Goal: Information Seeking & Learning: Learn about a topic

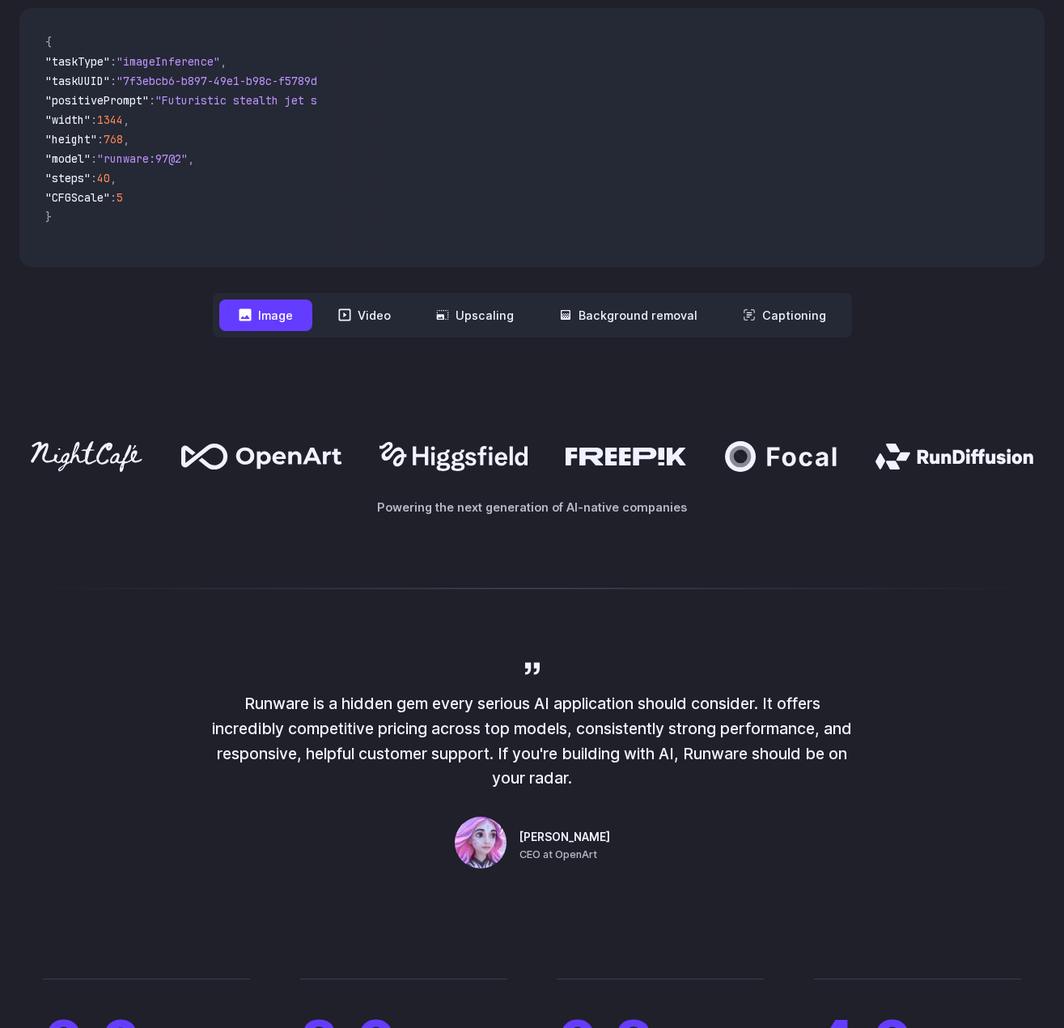
scroll to position [532, 0]
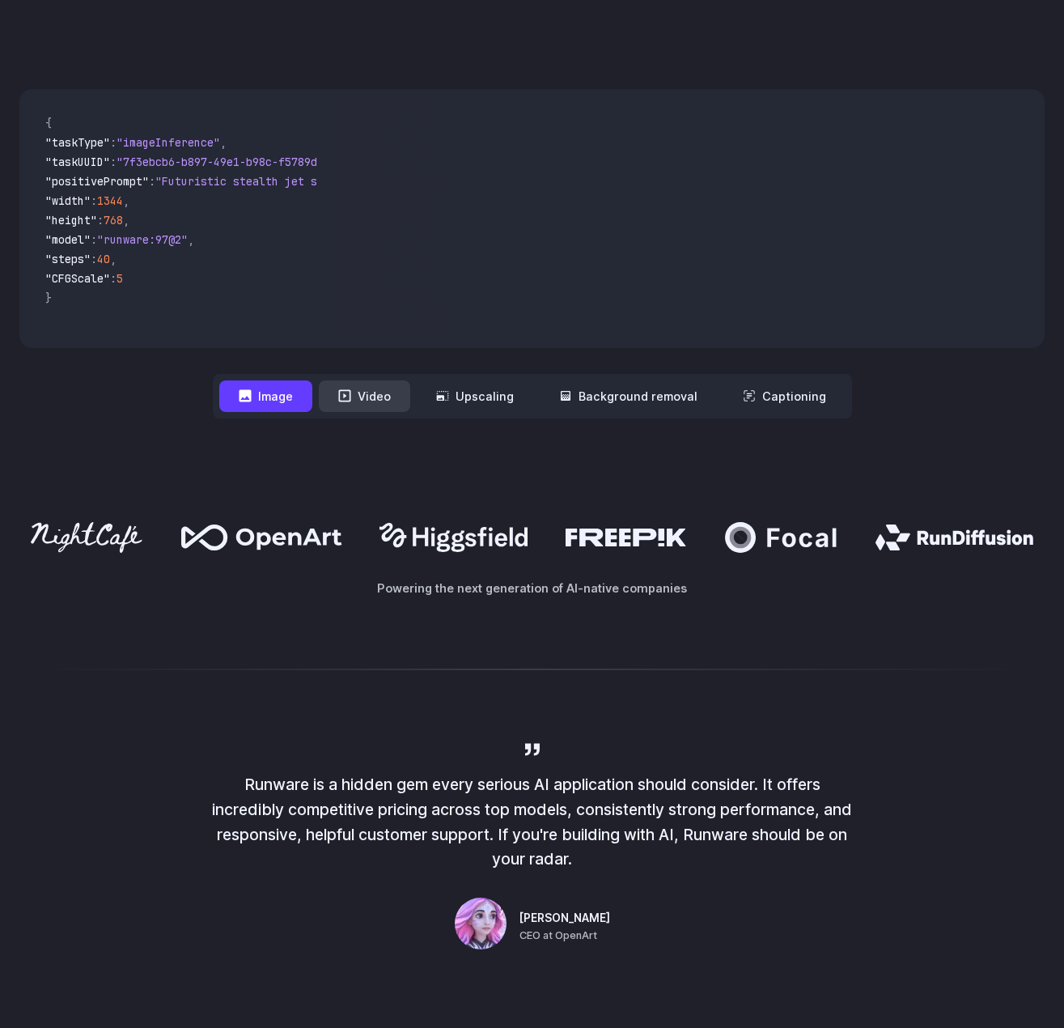
click at [390, 393] on button "Video" at bounding box center [364, 396] width 91 height 32
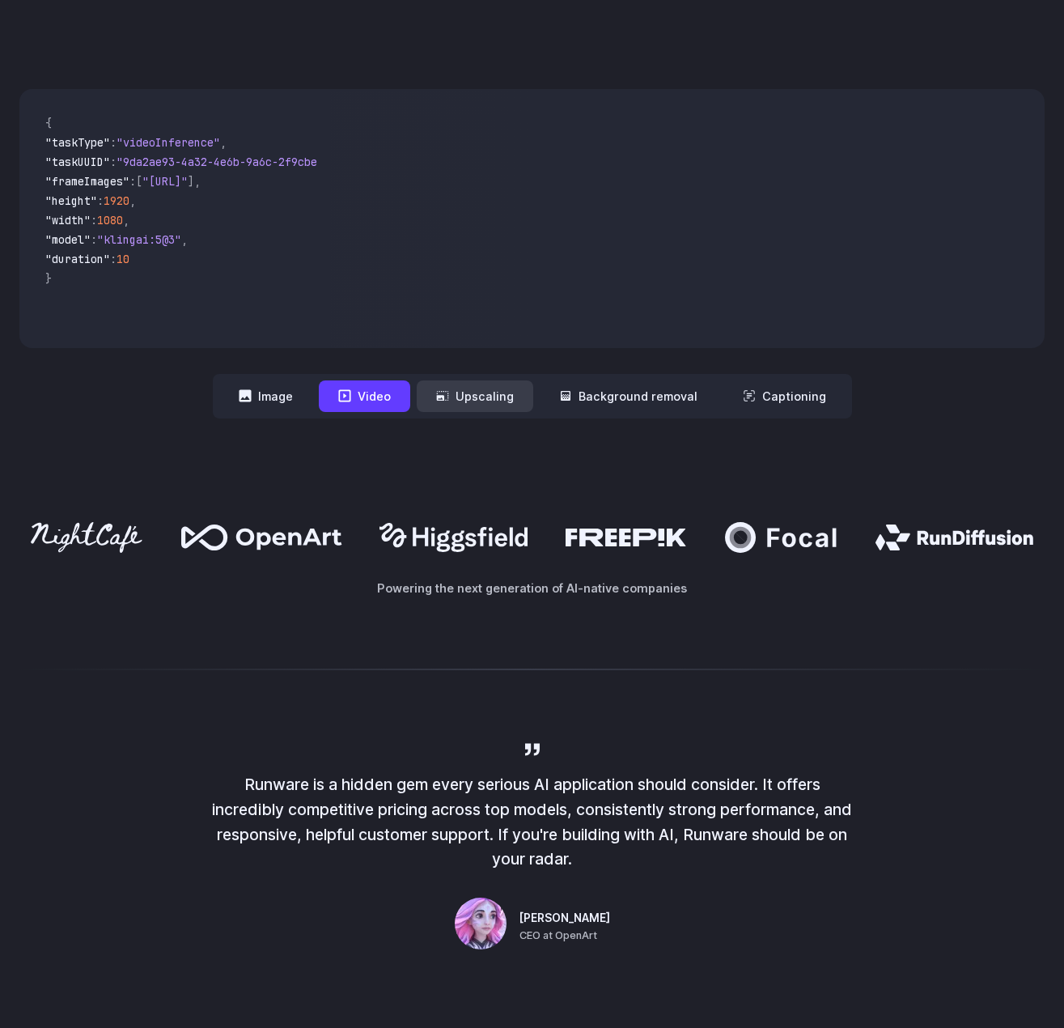
click at [489, 395] on button "Upscaling" at bounding box center [475, 396] width 117 height 32
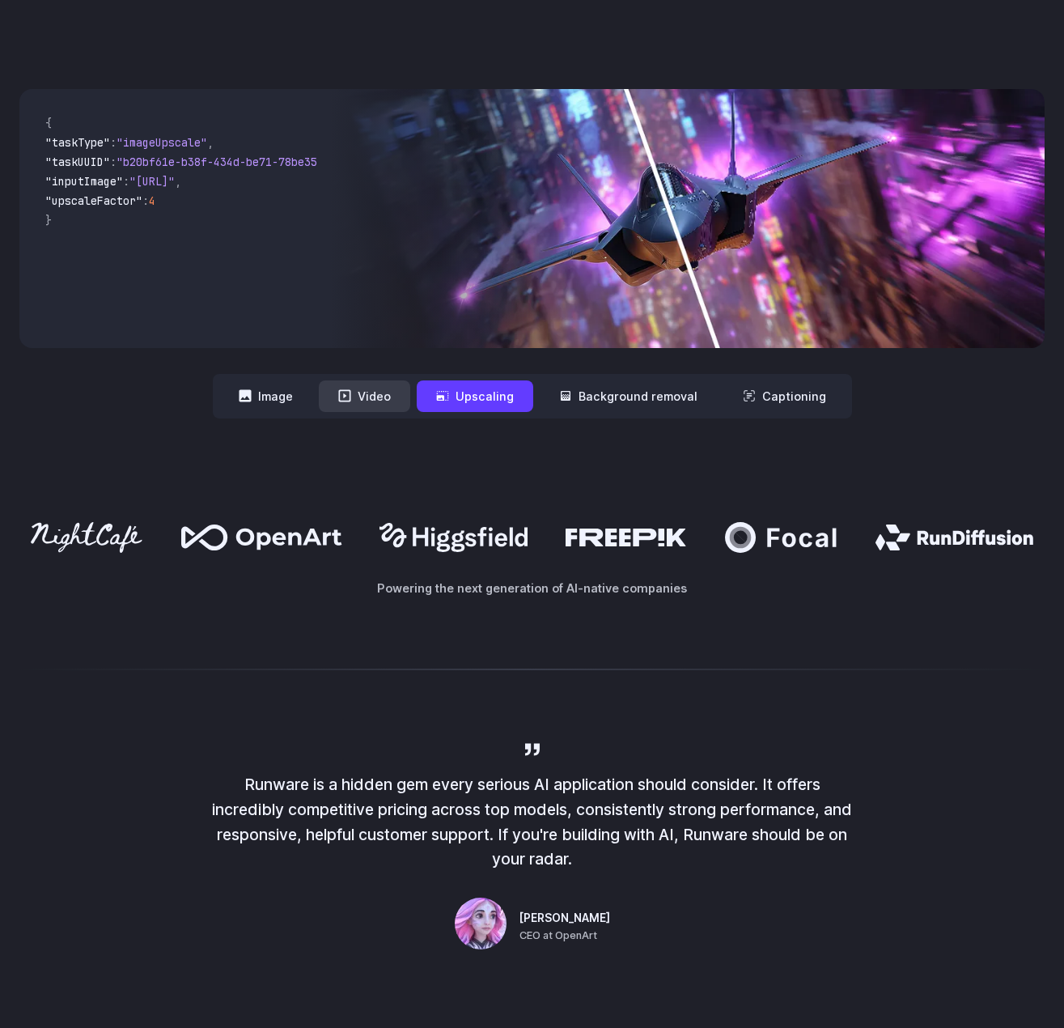
click at [369, 394] on button "Video" at bounding box center [364, 396] width 91 height 32
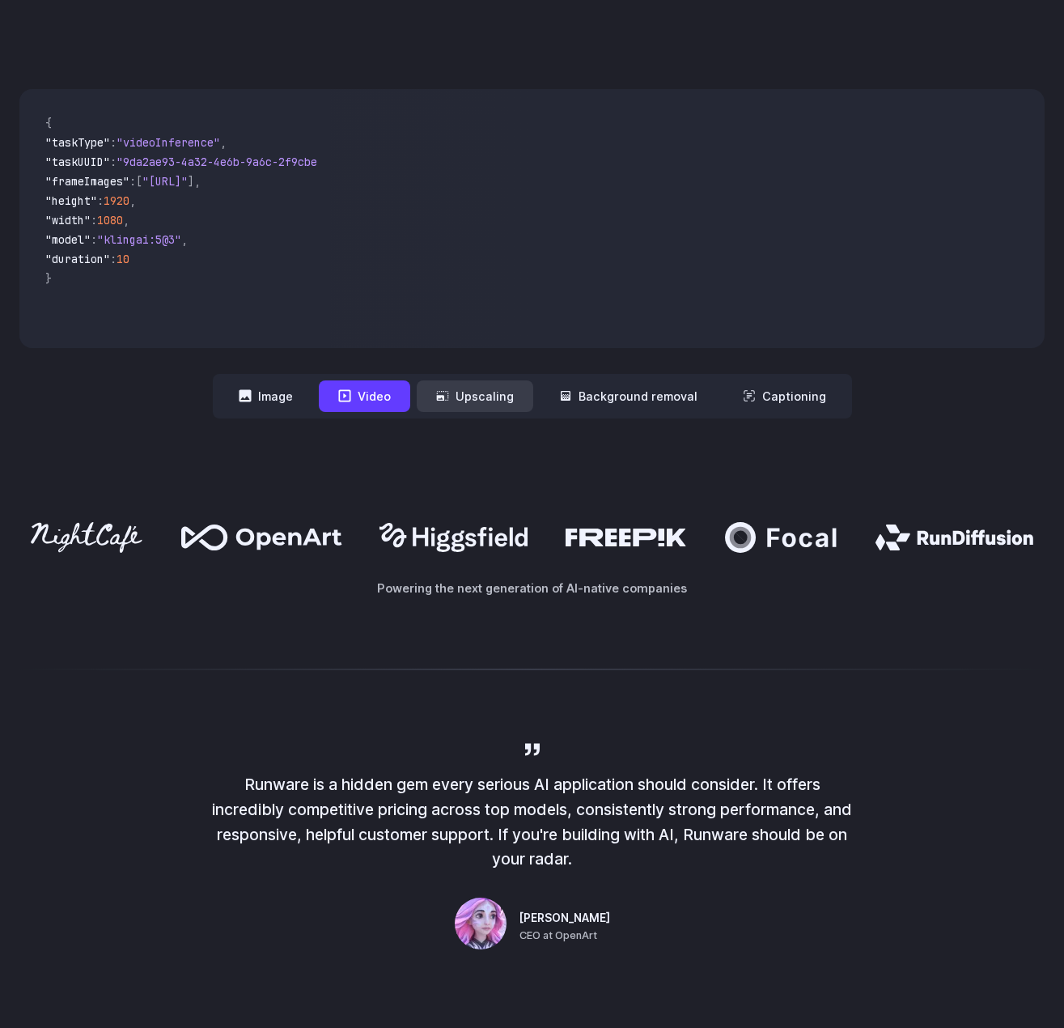
click at [459, 402] on button "Upscaling" at bounding box center [475, 396] width 117 height 32
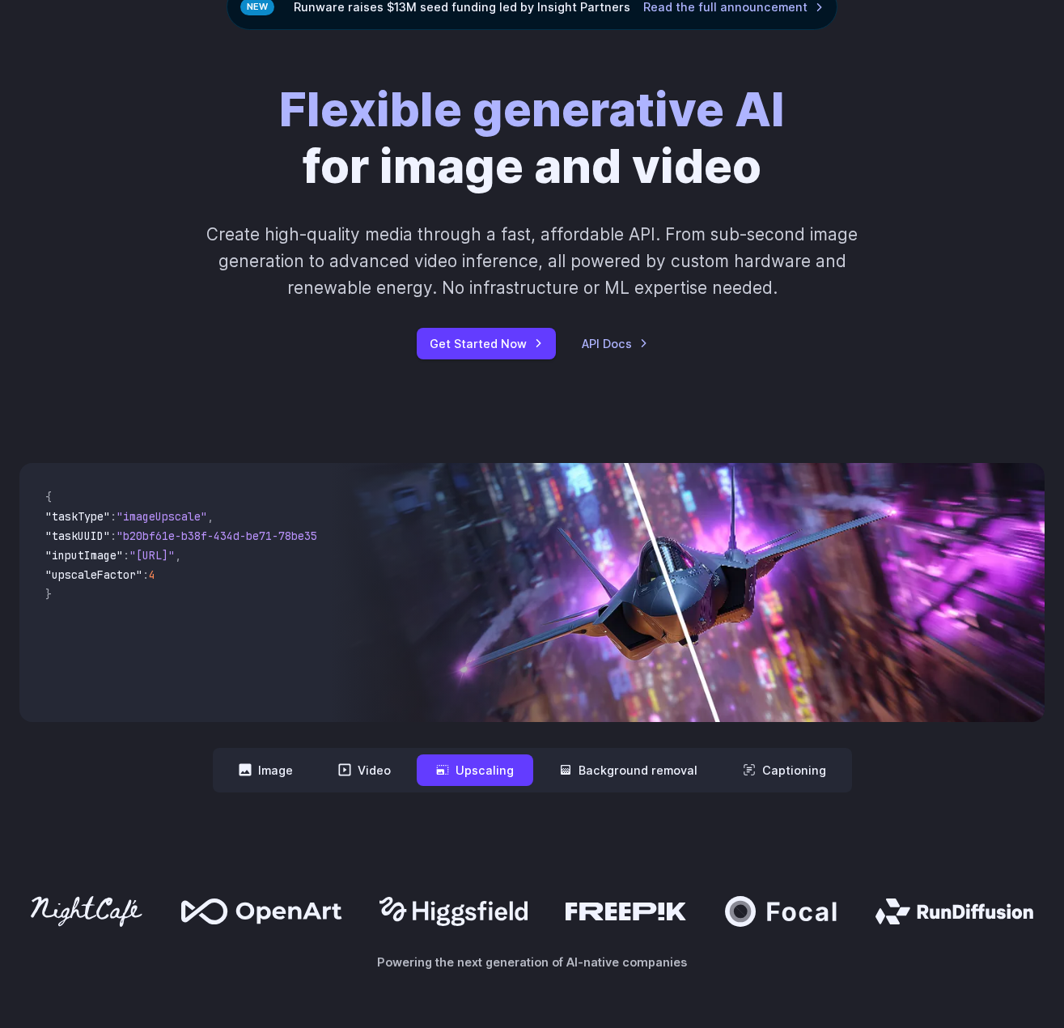
scroll to position [0, 0]
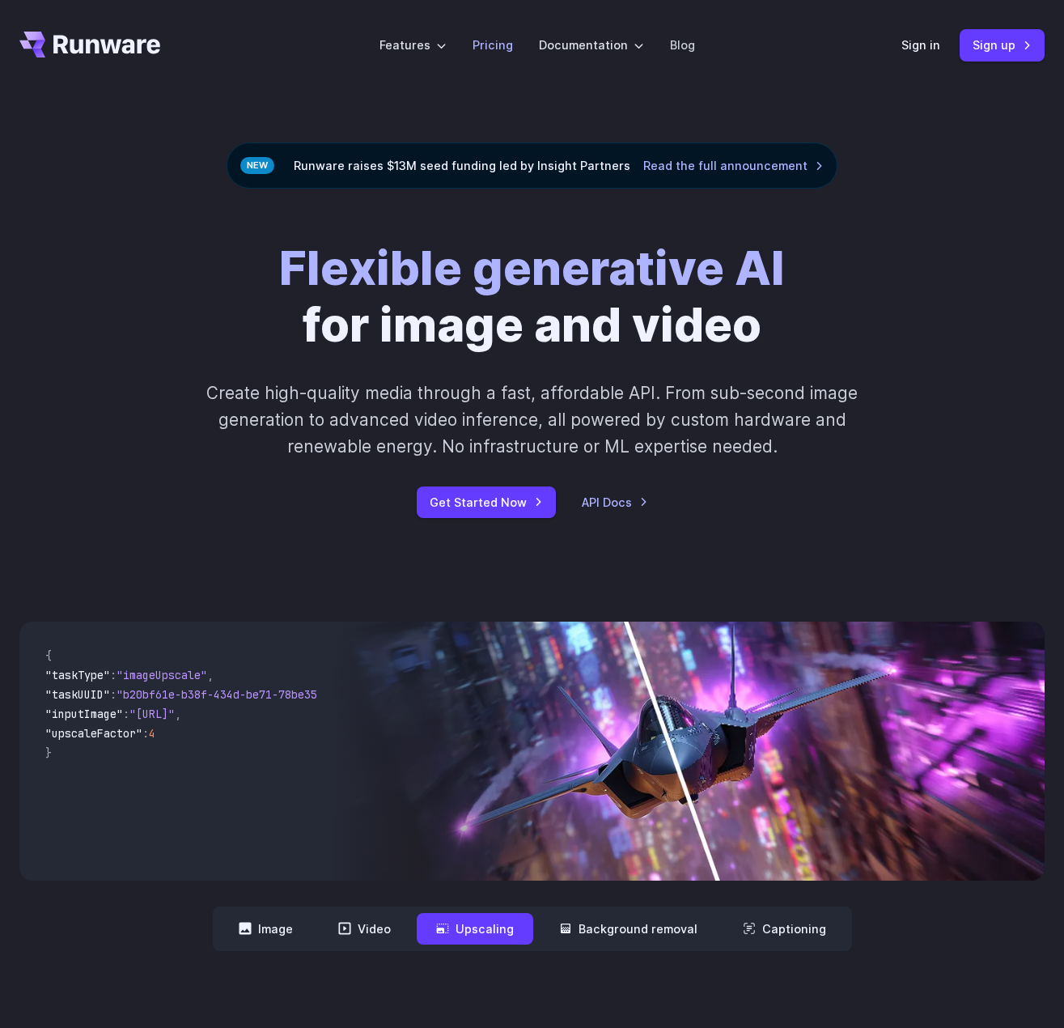
click at [511, 44] on link "Pricing" at bounding box center [493, 45] width 40 height 19
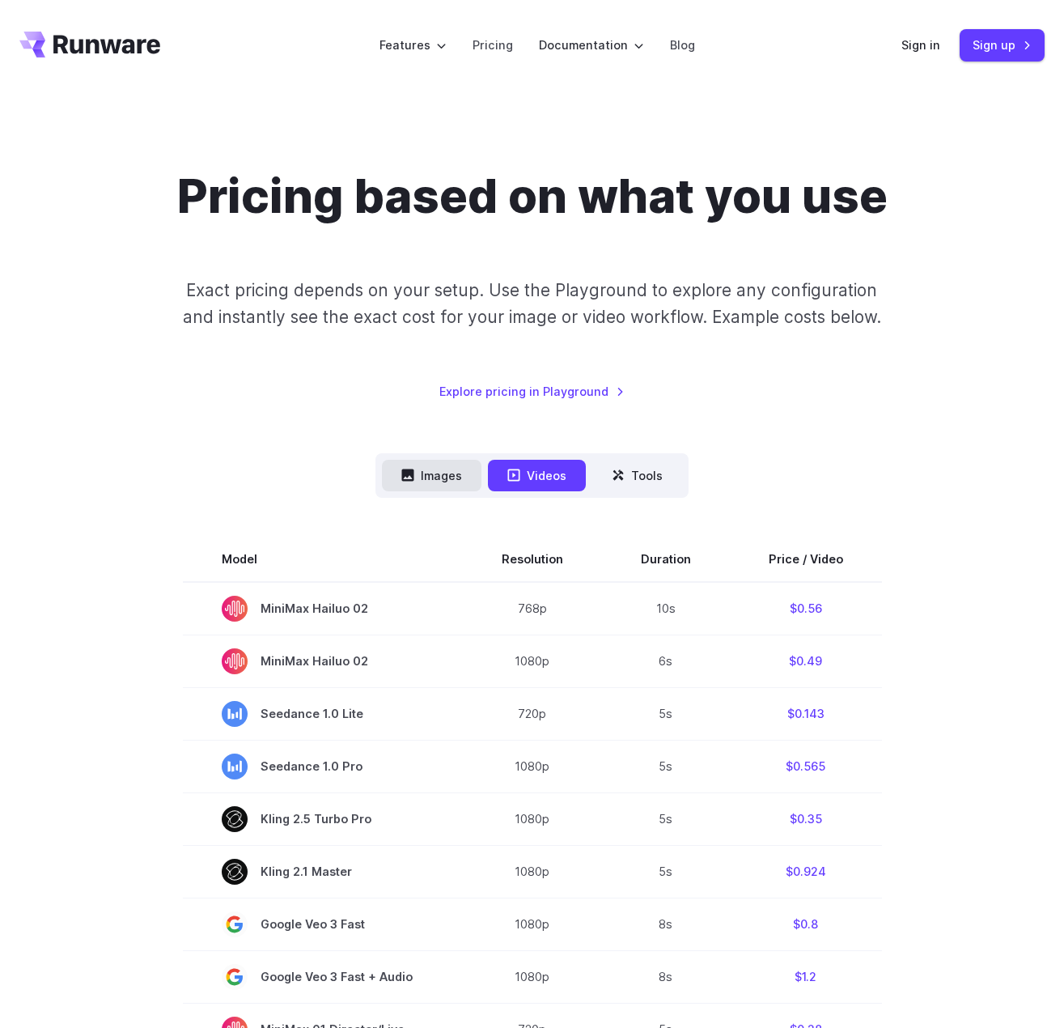
click at [439, 472] on button "Images" at bounding box center [432, 476] width 100 height 32
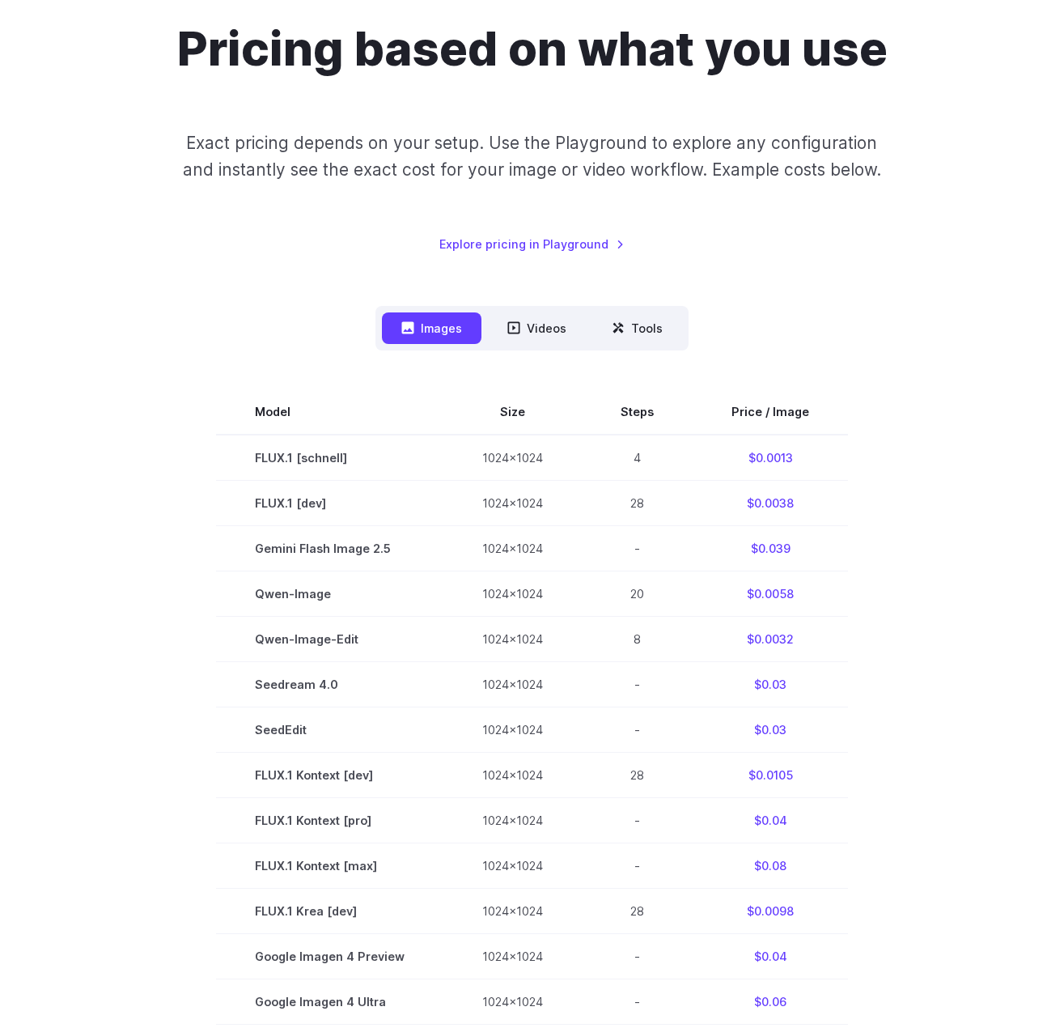
scroll to position [159, 0]
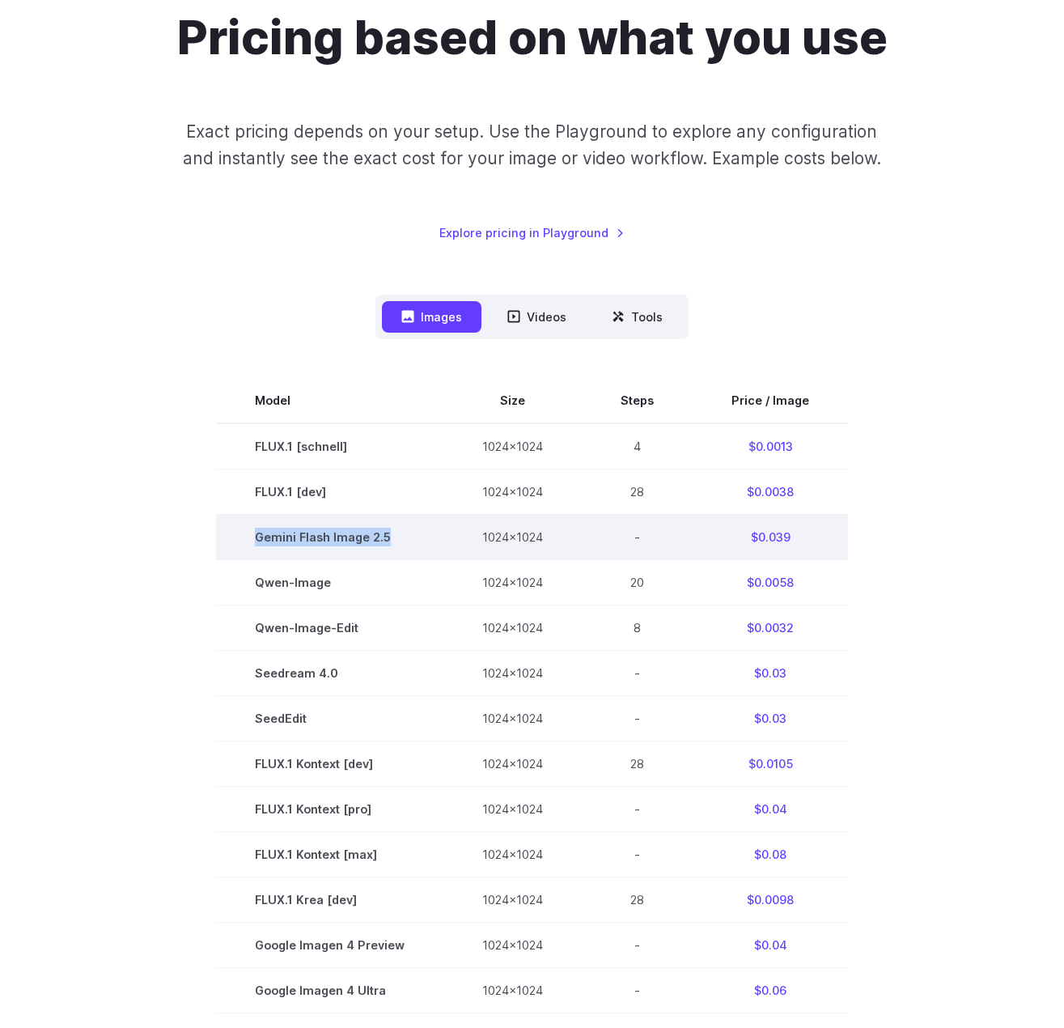
drag, startPoint x: 392, startPoint y: 537, endPoint x: 239, endPoint y: 537, distance: 152.9
click at [239, 537] on td "Gemini Flash Image 2.5" at bounding box center [329, 536] width 227 height 45
copy span "Gemini Flash Image 2.5"
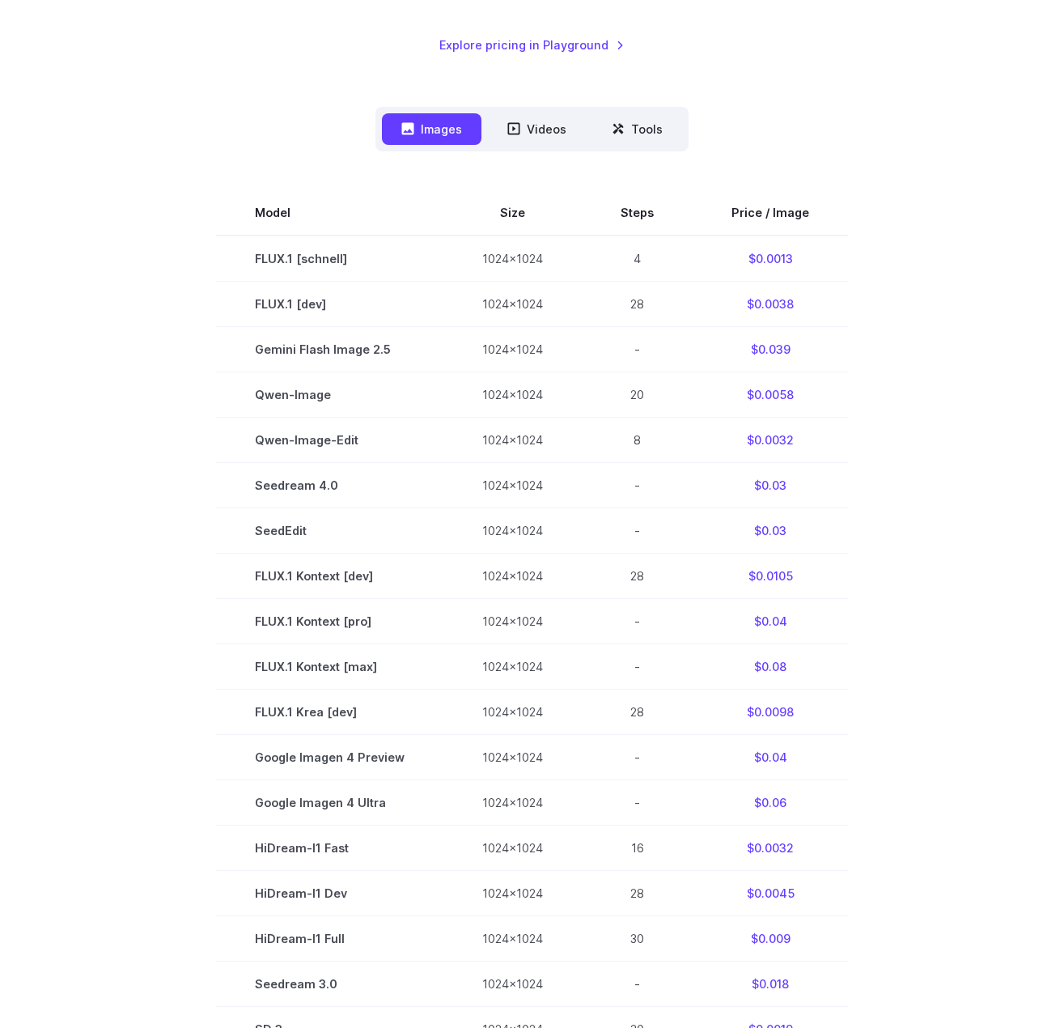
scroll to position [339, 0]
